Goal: Information Seeking & Learning: Understand process/instructions

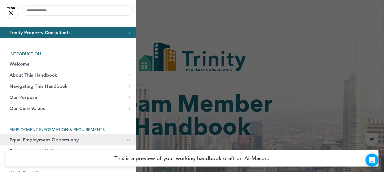
click at [98, 140] on link "Equal Employment Opportunity 0 11" at bounding box center [68, 140] width 136 height 11
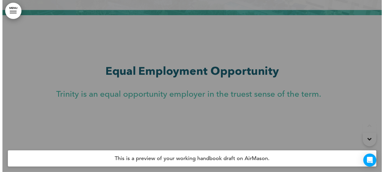
scroll to position [2353, 0]
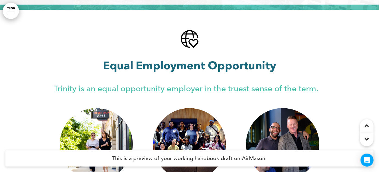
click at [12, 8] on link "MENU" at bounding box center [11, 11] width 16 height 16
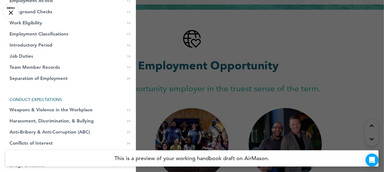
scroll to position [0, 0]
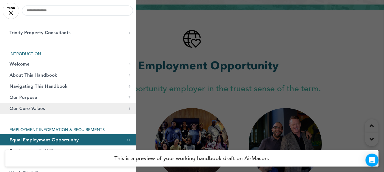
click at [70, 107] on link "Our Core Values 0 8" at bounding box center [68, 108] width 136 height 11
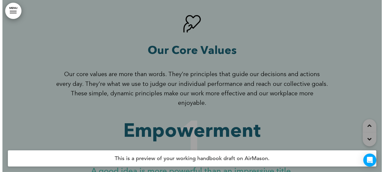
scroll to position [1426, 0]
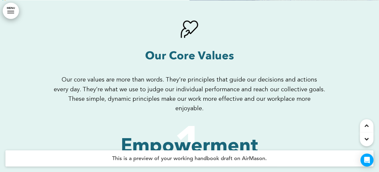
click at [15, 15] on link "MENU" at bounding box center [11, 11] width 16 height 16
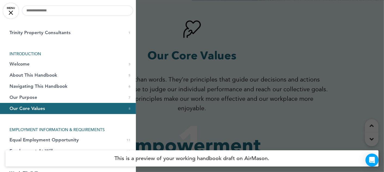
scroll to position [151, 0]
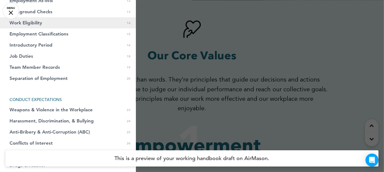
click at [60, 24] on link "Work Eligibility 0 14" at bounding box center [68, 22] width 136 height 11
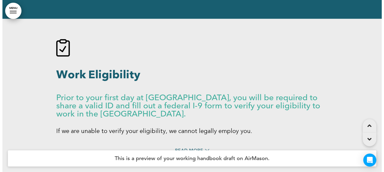
scroll to position [2977, 0]
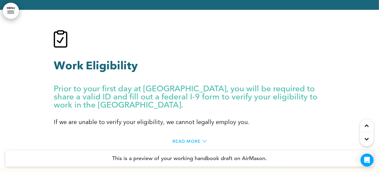
click at [193, 140] on span "Read More" at bounding box center [186, 142] width 28 height 4
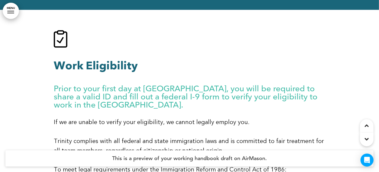
click at [9, 15] on link "MENU" at bounding box center [11, 11] width 16 height 16
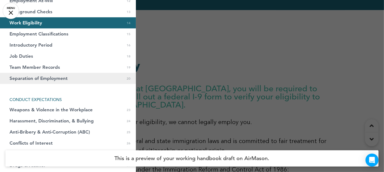
click at [59, 79] on span "Separation of Employment" at bounding box center [39, 78] width 58 height 5
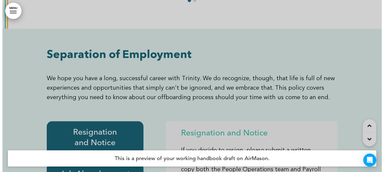
scroll to position [4482, 0]
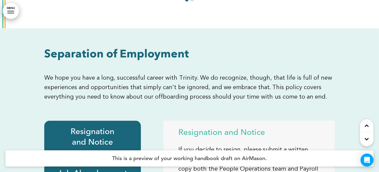
click at [13, 13] on link "MENU" at bounding box center [11, 11] width 16 height 16
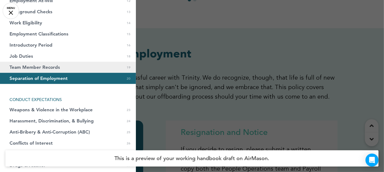
click at [48, 64] on link "Team Member Records 0 19" at bounding box center [68, 67] width 136 height 11
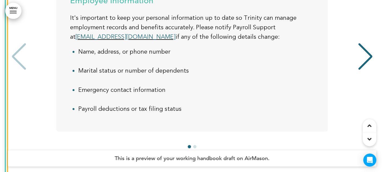
scroll to position [4283, 0]
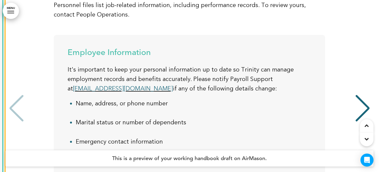
click at [13, 3] on link "MENU" at bounding box center [11, 11] width 16 height 16
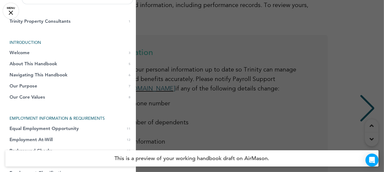
scroll to position [0, 0]
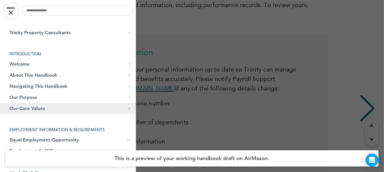
click at [33, 106] on span "Our Core Values" at bounding box center [28, 108] width 36 height 5
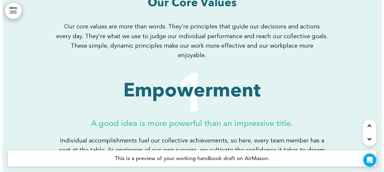
scroll to position [1486, 0]
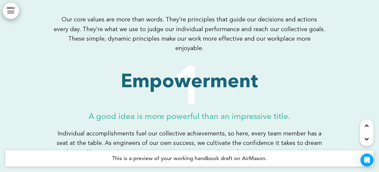
click at [14, 10] on link "MENU" at bounding box center [11, 11] width 16 height 16
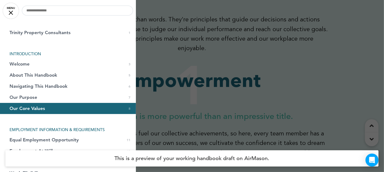
scroll to position [151, 0]
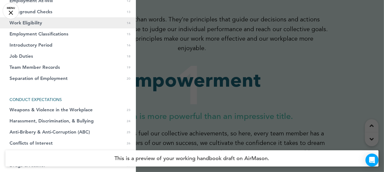
click at [55, 21] on link "Work Eligibility 0 14" at bounding box center [68, 22] width 136 height 11
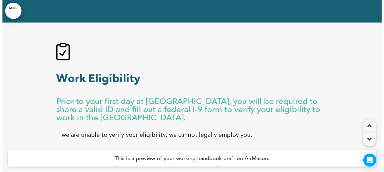
scroll to position [2977, 0]
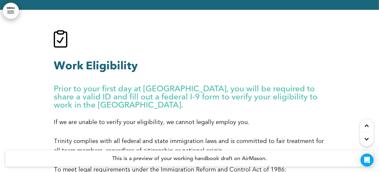
click at [13, 10] on link "MENU" at bounding box center [11, 11] width 16 height 16
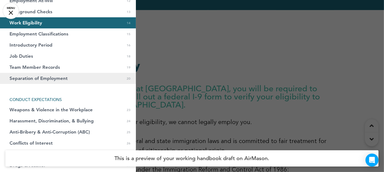
click at [56, 76] on span "Separation of Employment" at bounding box center [39, 78] width 58 height 5
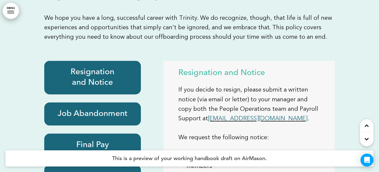
scroll to position [4542, 0]
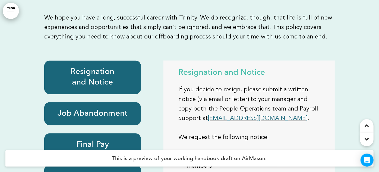
click at [103, 109] on h6 "Job Abandonment" at bounding box center [93, 114] width 84 height 11
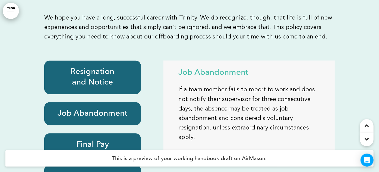
click at [93, 134] on div "Final Pay" at bounding box center [92, 145] width 97 height 23
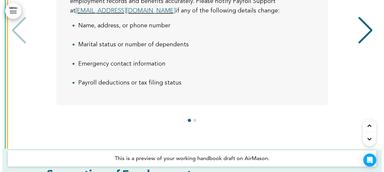
scroll to position [4413, 0]
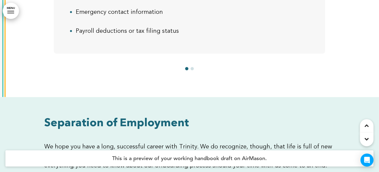
click at [9, 5] on link "MENU" at bounding box center [11, 11] width 16 height 16
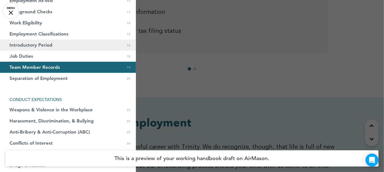
click at [52, 43] on link "Introductory Period 0 16" at bounding box center [68, 45] width 136 height 11
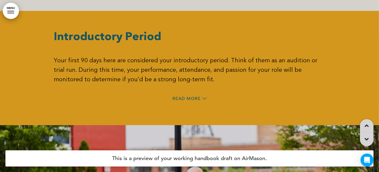
scroll to position [3689, 0]
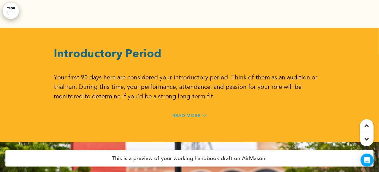
click at [180, 114] on span "Read More" at bounding box center [186, 116] width 28 height 4
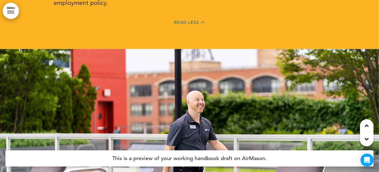
scroll to position [3882, 0]
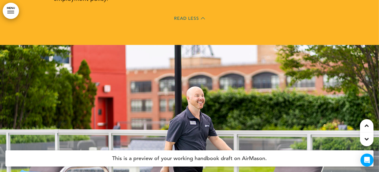
click at [15, 9] on link "MENU" at bounding box center [11, 11] width 16 height 16
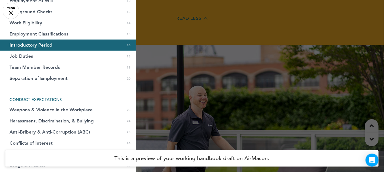
click at [10, 10] on link "MENU" at bounding box center [11, 11] width 16 height 16
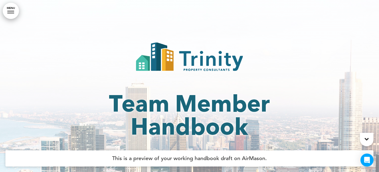
click at [8, 14] on link "MENU" at bounding box center [11, 11] width 16 height 16
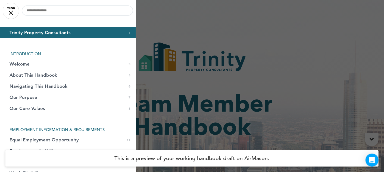
scroll to position [151, 0]
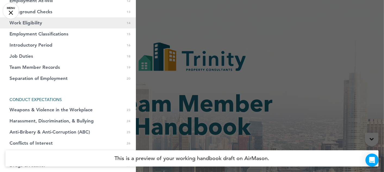
click at [55, 24] on link "Work Eligibility 0 14" at bounding box center [68, 22] width 136 height 11
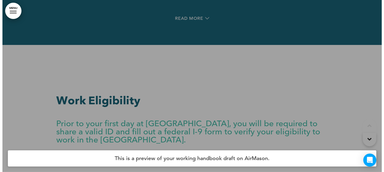
scroll to position [2977, 0]
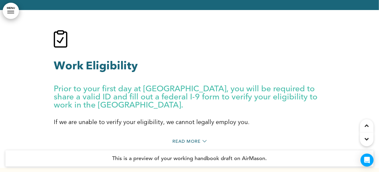
click at [15, 12] on link "MENU" at bounding box center [11, 11] width 16 height 16
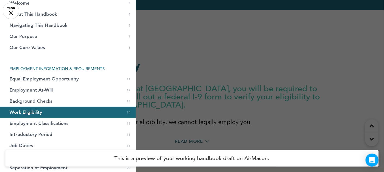
scroll to position [66, 0]
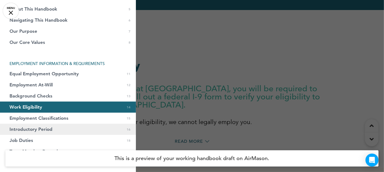
click at [54, 128] on link "Introductory Period 0 16" at bounding box center [68, 129] width 136 height 11
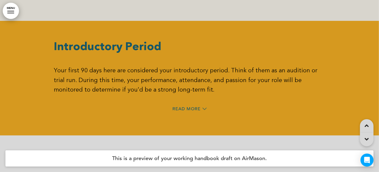
scroll to position [3517, 0]
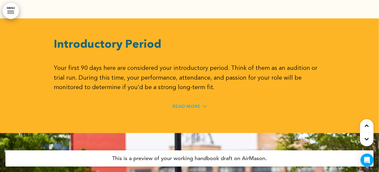
click at [179, 105] on span "Read More" at bounding box center [186, 107] width 28 height 4
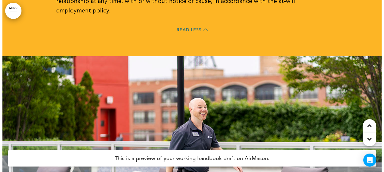
scroll to position [3698, 0]
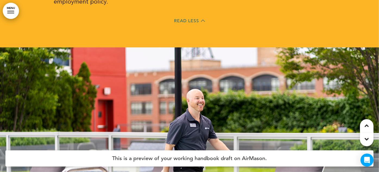
click at [11, 9] on link "MENU" at bounding box center [11, 11] width 16 height 16
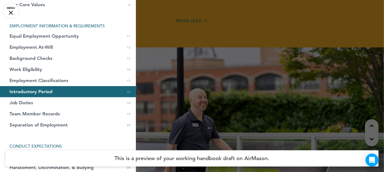
scroll to position [113, 0]
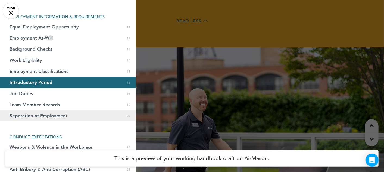
click at [64, 111] on link "Separation of Employment 0 20" at bounding box center [68, 116] width 136 height 11
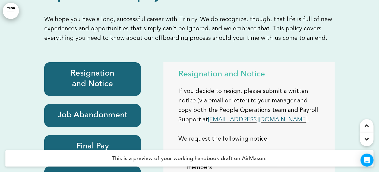
scroll to position [4457, 0]
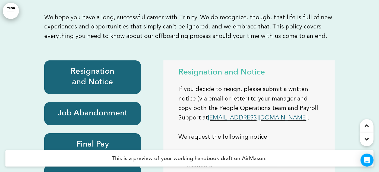
click at [102, 67] on h6 "Resignation and Notice" at bounding box center [93, 77] width 84 height 21
click at [93, 109] on h6 "Job Abandonment" at bounding box center [93, 114] width 84 height 11
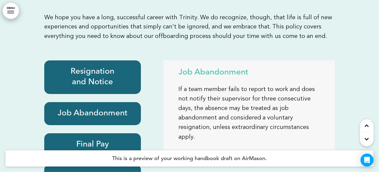
click at [92, 134] on div "Final Pay" at bounding box center [92, 145] width 97 height 23
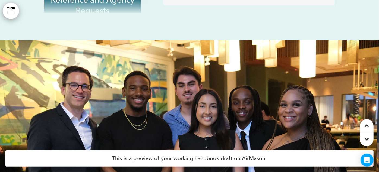
scroll to position [4720, 0]
